Goal: Navigation & Orientation: Go to known website

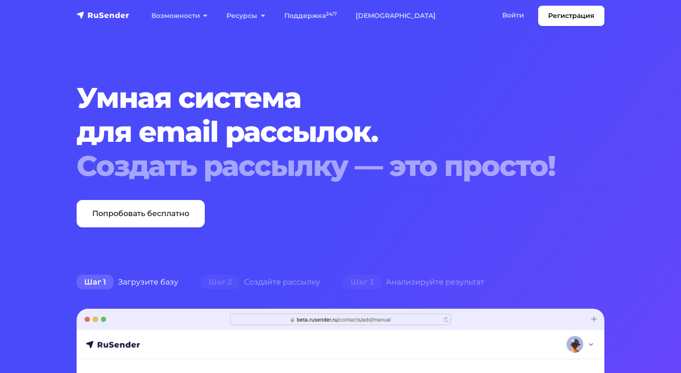
click at [106, 14] on img "navbar" at bounding box center [103, 14] width 53 height 9
click at [89, 16] on img "navbar" at bounding box center [103, 14] width 53 height 9
click at [109, 17] on img "navbar" at bounding box center [103, 14] width 53 height 9
click at [108, 15] on img "navbar" at bounding box center [103, 14] width 53 height 9
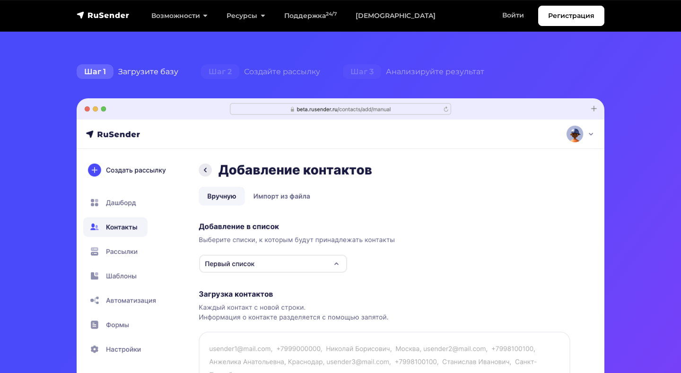
scroll to position [211, 0]
